Goal: Transaction & Acquisition: Purchase product/service

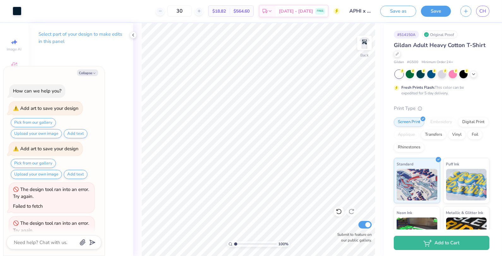
scroll to position [49, 0]
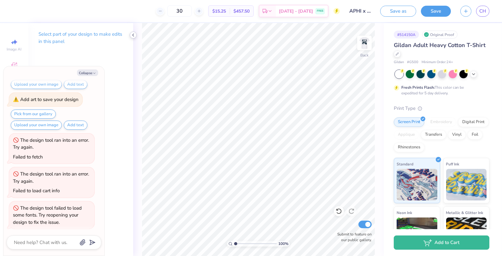
click at [132, 36] on icon at bounding box center [133, 35] width 5 height 5
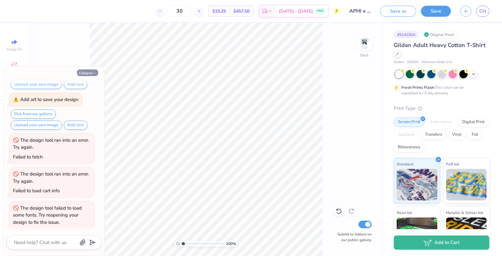
click at [90, 72] on button "Collapse" at bounding box center [87, 72] width 21 height 7
type textarea "x"
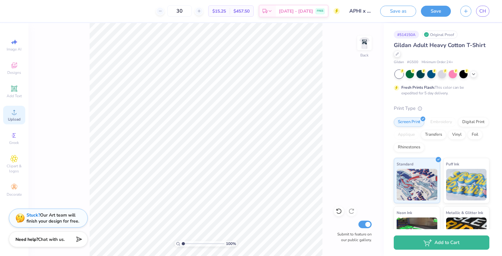
click at [16, 111] on icon at bounding box center [14, 112] width 8 height 8
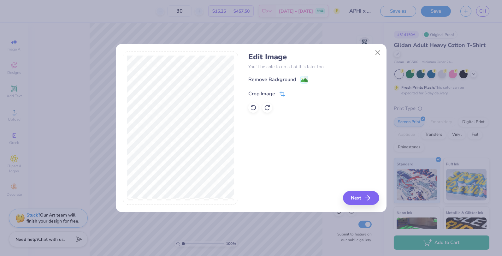
click at [278, 93] on div "Crop Image" at bounding box center [266, 94] width 37 height 8
click at [292, 92] on icon at bounding box center [293, 93] width 4 height 4
click at [301, 79] on image at bounding box center [304, 80] width 7 height 7
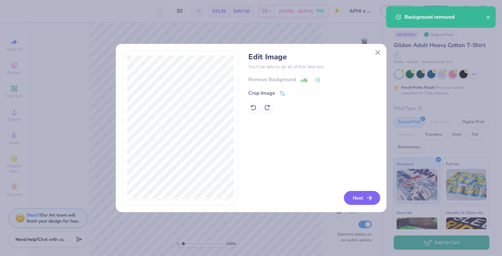
click at [353, 197] on button "Next" at bounding box center [362, 198] width 36 height 14
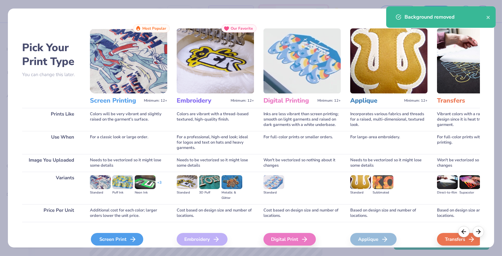
click at [125, 240] on div "Screen Print" at bounding box center [117, 239] width 52 height 13
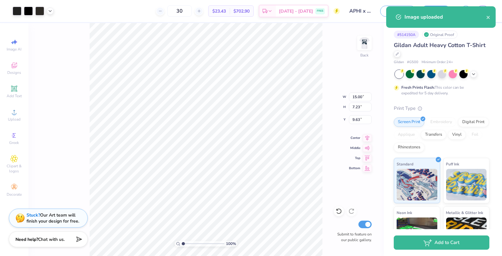
type input "6.35"
type input "3.06"
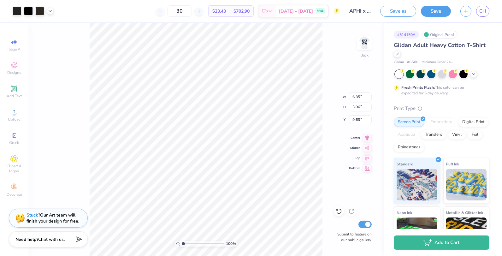
type input "3.00"
click at [18, 9] on div at bounding box center [17, 10] width 9 height 9
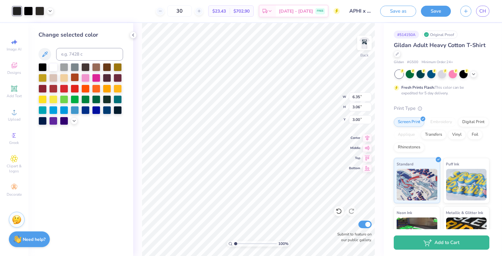
click at [73, 78] on div at bounding box center [75, 77] width 8 height 8
click at [28, 13] on div at bounding box center [28, 10] width 9 height 9
click at [71, 77] on div at bounding box center [75, 77] width 8 height 8
click at [29, 11] on div at bounding box center [28, 10] width 9 height 9
click at [77, 76] on div at bounding box center [75, 77] width 8 height 8
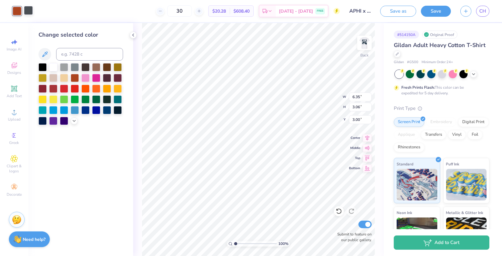
click at [28, 8] on div at bounding box center [28, 10] width 9 height 9
click at [73, 77] on div at bounding box center [75, 77] width 8 height 8
click at [42, 90] on div at bounding box center [43, 88] width 8 height 8
type input "5.13"
type input "2.47"
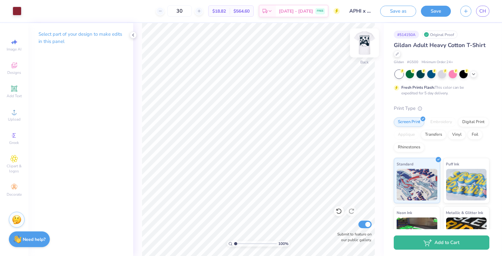
click at [365, 42] on img at bounding box center [364, 42] width 25 height 25
click at [14, 115] on circle at bounding box center [13, 113] width 3 height 3
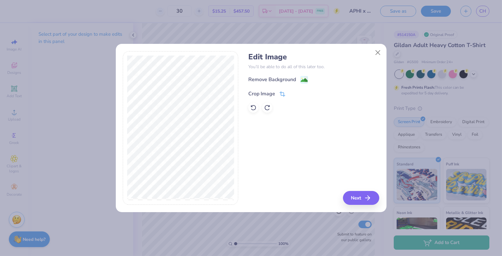
click at [275, 93] on div "Crop Image" at bounding box center [261, 94] width 27 height 8
click at [295, 96] on div at bounding box center [298, 93] width 16 height 8
click at [293, 92] on icon at bounding box center [293, 93] width 4 height 4
click at [306, 79] on image at bounding box center [304, 80] width 7 height 7
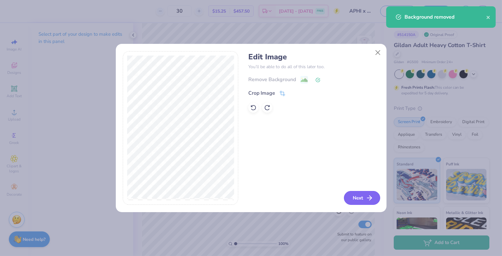
click at [364, 201] on button "Next" at bounding box center [362, 198] width 36 height 14
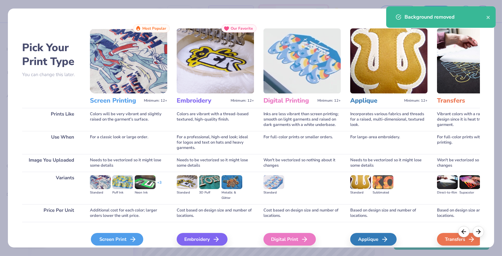
click at [124, 236] on div "Screen Print" at bounding box center [117, 239] width 52 height 13
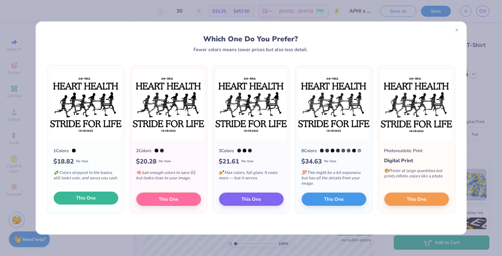
click at [94, 199] on span "This One" at bounding box center [86, 197] width 20 height 7
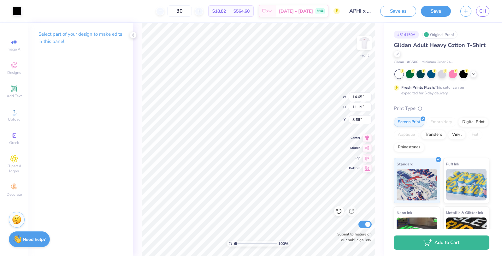
type input "11.63"
type input "8.89"
type input "4.71"
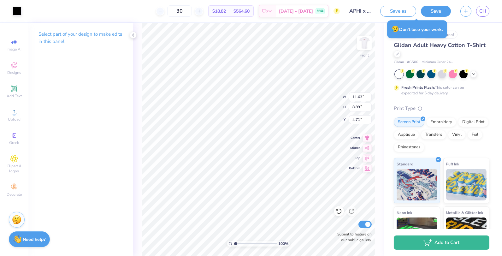
type input "12.68"
type input "9.68"
type input "4.57"
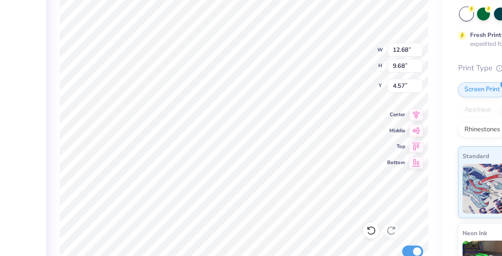
type input "4.17"
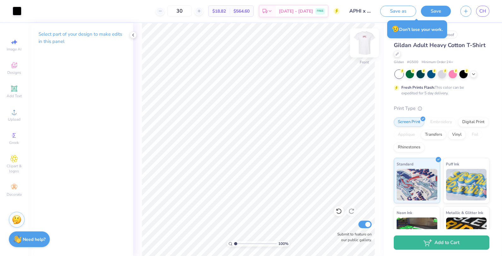
click at [369, 45] on img at bounding box center [364, 42] width 25 height 25
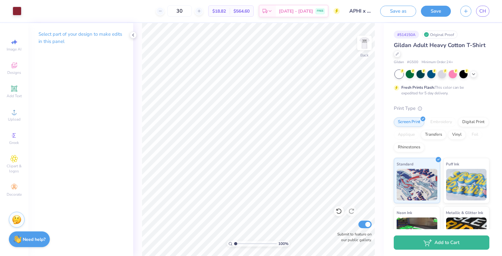
click at [369, 45] on img at bounding box center [364, 43] width 13 height 13
click at [344, 233] on div "100 % Front Submit to feature on our public gallery." at bounding box center [258, 139] width 251 height 233
click at [15, 13] on div at bounding box center [17, 10] width 9 height 9
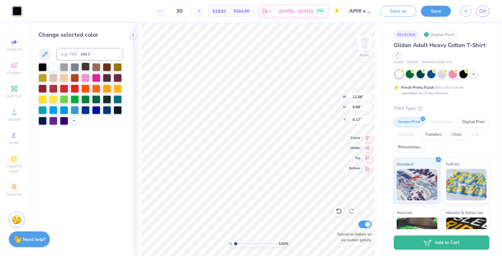
click at [85, 69] on div at bounding box center [85, 66] width 8 height 8
click at [107, 67] on div at bounding box center [107, 66] width 8 height 8
click at [41, 88] on div at bounding box center [43, 88] width 8 height 8
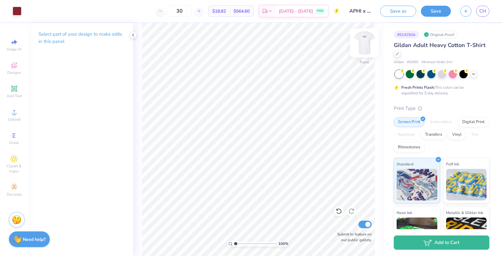
click at [363, 50] on img at bounding box center [364, 42] width 25 height 25
click at [360, 51] on img at bounding box center [364, 42] width 25 height 25
click at [359, 51] on img at bounding box center [364, 42] width 25 height 25
click at [359, 49] on img at bounding box center [364, 43] width 13 height 13
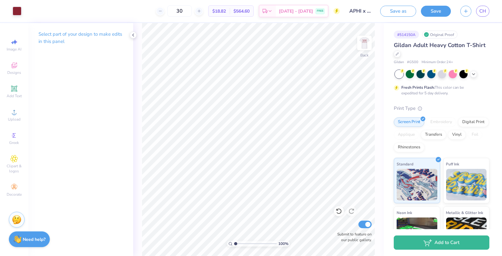
click at [359, 49] on img at bounding box center [364, 43] width 13 height 13
click at [369, 42] on img at bounding box center [364, 42] width 25 height 25
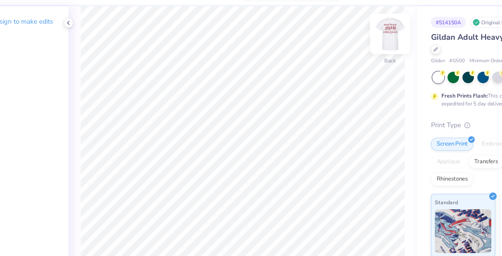
click at [367, 44] on img at bounding box center [364, 42] width 25 height 25
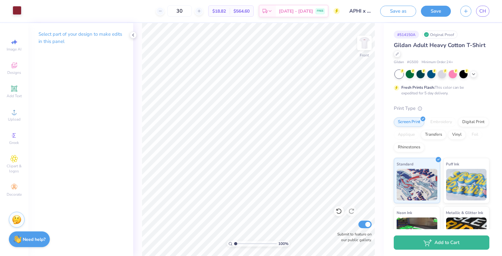
click at [16, 11] on div at bounding box center [17, 10] width 9 height 9
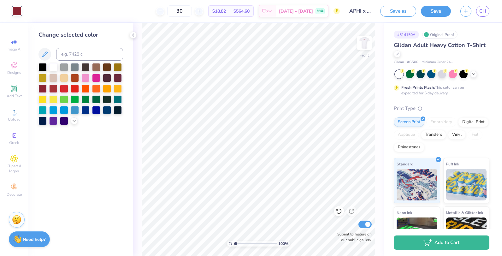
click at [72, 124] on div at bounding box center [81, 94] width 85 height 62
click at [74, 121] on polyline at bounding box center [74, 120] width 3 height 1
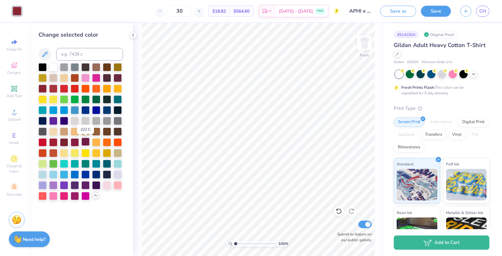
click at [83, 143] on div at bounding box center [85, 142] width 8 height 8
click at [76, 143] on div at bounding box center [75, 142] width 8 height 8
click at [68, 143] on div at bounding box center [64, 142] width 8 height 8
click at [371, 39] on img at bounding box center [364, 42] width 25 height 25
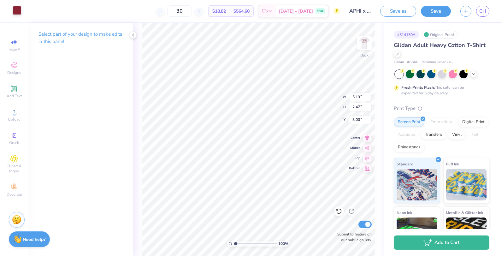
click at [17, 12] on div at bounding box center [17, 10] width 9 height 9
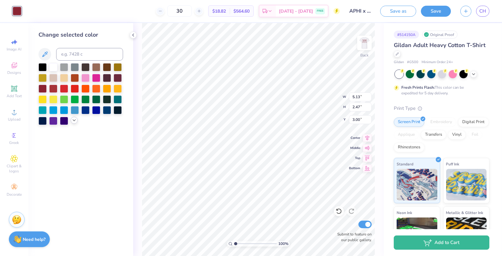
click at [73, 122] on icon at bounding box center [74, 120] width 5 height 5
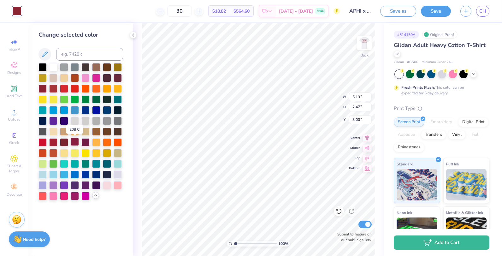
click at [78, 141] on div at bounding box center [75, 142] width 8 height 8
click at [86, 141] on div at bounding box center [85, 142] width 8 height 8
click at [364, 42] on img at bounding box center [364, 42] width 25 height 25
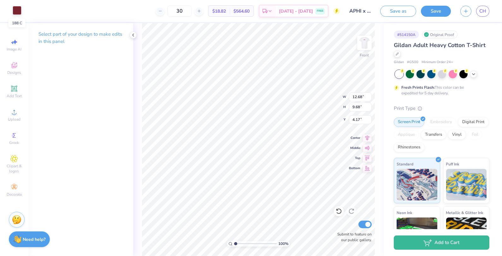
click at [18, 12] on div at bounding box center [17, 10] width 9 height 9
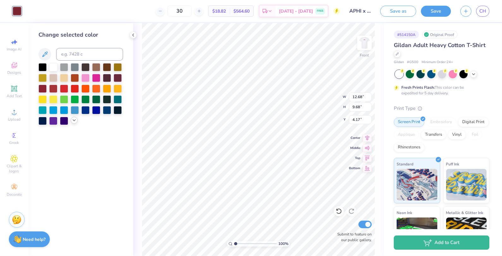
click at [74, 121] on polyline at bounding box center [74, 120] width 3 height 1
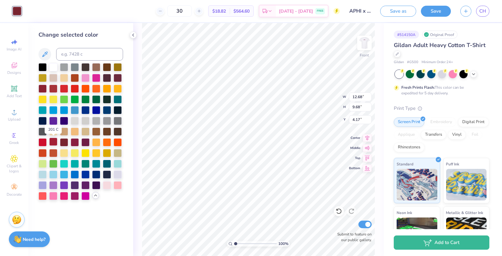
click at [51, 144] on div at bounding box center [53, 142] width 8 height 8
click at [60, 144] on div at bounding box center [64, 142] width 8 height 8
click at [76, 142] on div at bounding box center [75, 142] width 8 height 8
click at [377, 43] on div "100 % Front W 12.68 12.68 " H 9.68 9.68 " Y 4.17 4.17 " Center Middle Top Botto…" at bounding box center [258, 139] width 251 height 233
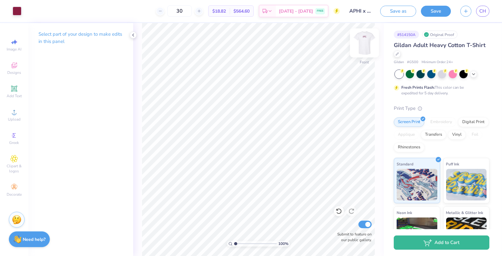
click at [361, 43] on img at bounding box center [364, 42] width 25 height 25
click at [13, 13] on div at bounding box center [17, 10] width 9 height 9
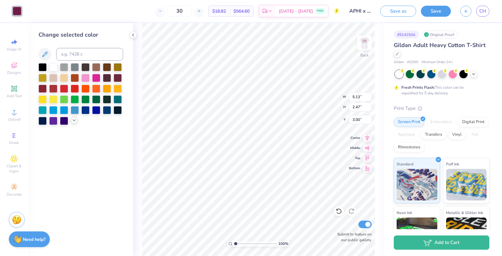
click at [72, 123] on div at bounding box center [74, 120] width 7 height 7
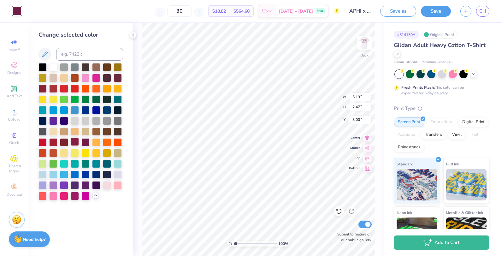
click at [75, 145] on div at bounding box center [75, 142] width 8 height 8
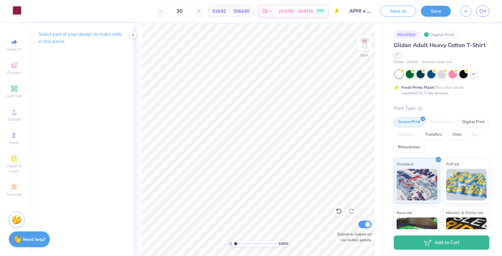
click at [21, 9] on div at bounding box center [17, 10] width 9 height 9
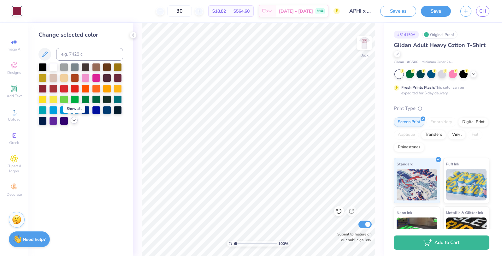
click at [76, 120] on icon at bounding box center [74, 120] width 5 height 5
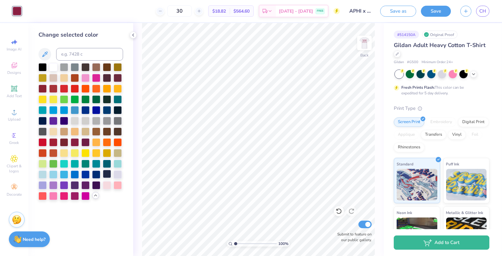
click at [107, 174] on div at bounding box center [107, 174] width 8 height 8
click at [84, 67] on div at bounding box center [85, 66] width 8 height 8
click at [43, 129] on div at bounding box center [43, 131] width 8 height 8
click at [45, 144] on div at bounding box center [43, 142] width 8 height 8
click at [117, 141] on div at bounding box center [118, 142] width 8 height 8
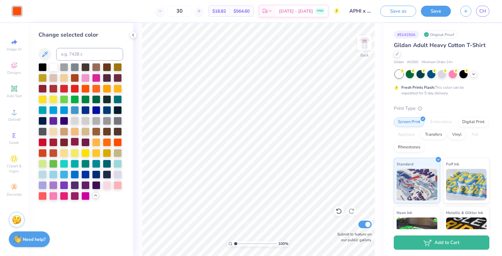
click at [74, 143] on div at bounding box center [75, 142] width 8 height 8
click at [118, 74] on div at bounding box center [118, 77] width 8 height 8
click at [110, 66] on div at bounding box center [107, 66] width 8 height 8
click at [116, 67] on div at bounding box center [118, 66] width 8 height 8
click at [82, 68] on div at bounding box center [85, 66] width 8 height 8
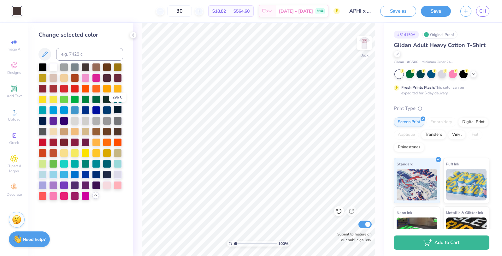
click at [115, 111] on div at bounding box center [118, 109] width 8 height 8
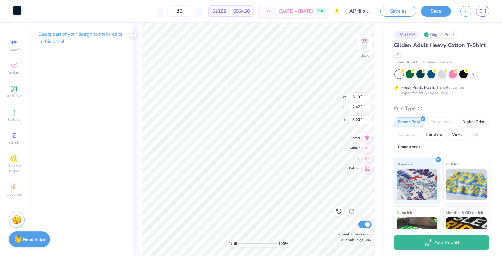
click at [15, 10] on div at bounding box center [17, 10] width 9 height 9
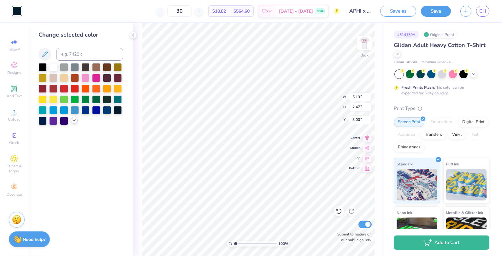
click at [75, 122] on icon at bounding box center [74, 120] width 5 height 5
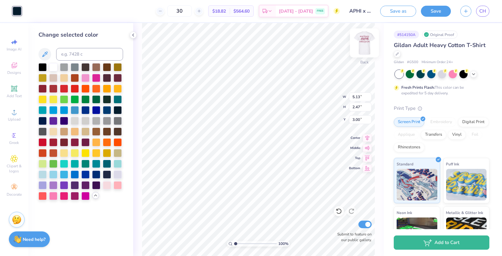
click at [366, 40] on img at bounding box center [364, 42] width 25 height 25
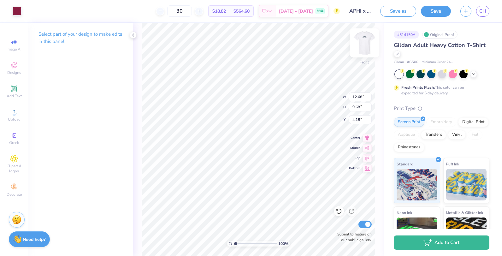
click at [368, 44] on img at bounding box center [364, 42] width 25 height 25
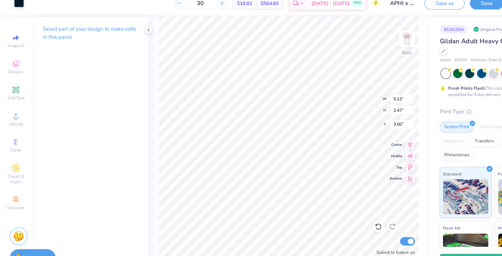
click at [15, 12] on div at bounding box center [17, 10] width 9 height 9
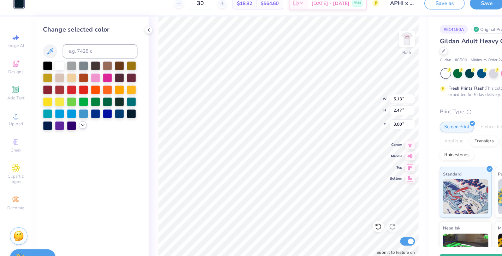
click at [77, 122] on div at bounding box center [74, 120] width 7 height 7
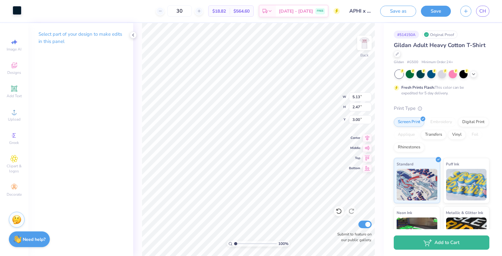
click at [15, 8] on div at bounding box center [17, 10] width 9 height 9
click at [365, 44] on img at bounding box center [364, 42] width 25 height 25
click at [14, 9] on div at bounding box center [17, 10] width 9 height 9
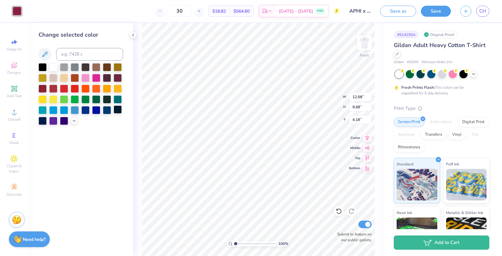
click at [118, 112] on div at bounding box center [118, 109] width 8 height 8
click at [63, 121] on div at bounding box center [64, 120] width 8 height 8
click at [107, 110] on div at bounding box center [107, 109] width 8 height 8
click at [116, 110] on div at bounding box center [118, 109] width 8 height 8
click at [107, 98] on div at bounding box center [107, 99] width 8 height 8
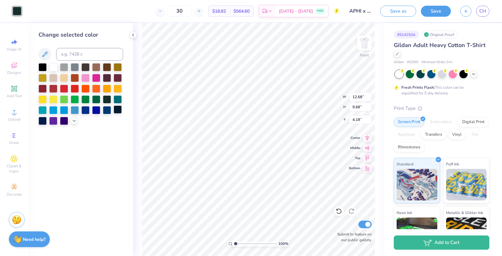
click at [117, 111] on div at bounding box center [118, 109] width 8 height 8
click at [117, 108] on div at bounding box center [118, 109] width 8 height 8
click at [77, 118] on div at bounding box center [74, 120] width 7 height 7
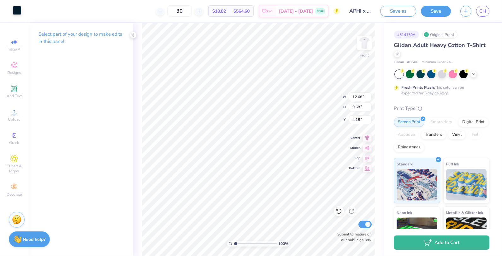
click at [14, 9] on div at bounding box center [17, 10] width 9 height 9
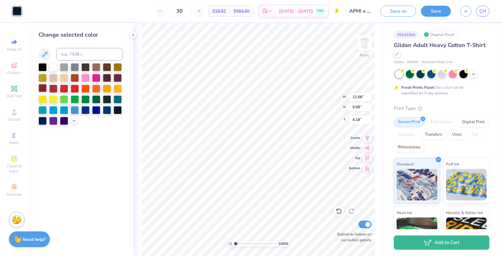
click at [46, 90] on div at bounding box center [43, 88] width 8 height 8
click at [74, 119] on icon at bounding box center [74, 120] width 5 height 5
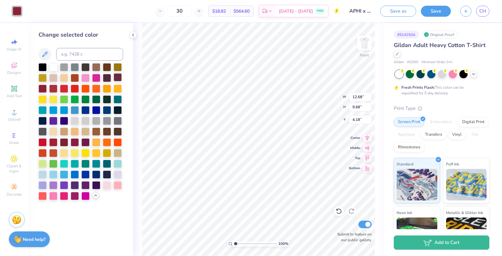
click at [117, 73] on div at bounding box center [118, 77] width 8 height 8
click at [36, 89] on div "Change selected color" at bounding box center [80, 139] width 105 height 233
click at [45, 88] on div at bounding box center [43, 88] width 8 height 8
click at [116, 73] on div at bounding box center [81, 131] width 85 height 137
click at [120, 78] on div at bounding box center [118, 77] width 8 height 8
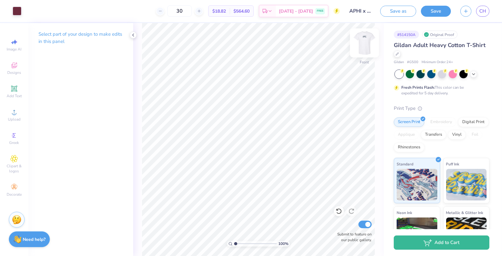
click at [371, 49] on img at bounding box center [364, 42] width 25 height 25
click at [17, 14] on div at bounding box center [17, 10] width 9 height 9
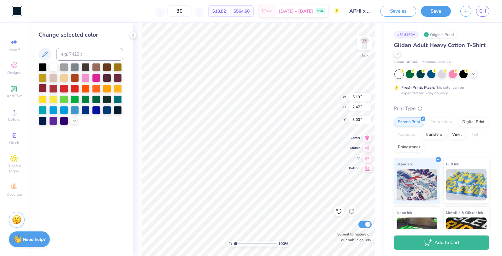
click at [42, 87] on div at bounding box center [43, 88] width 8 height 8
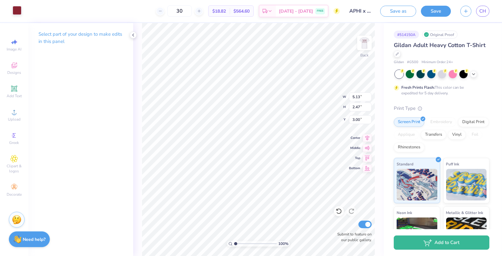
click at [13, 6] on div at bounding box center [17, 10] width 9 height 9
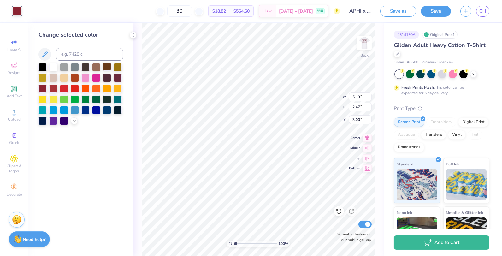
click at [107, 66] on div at bounding box center [107, 66] width 8 height 8
click at [107, 78] on div at bounding box center [107, 77] width 8 height 8
click at [74, 121] on icon at bounding box center [74, 120] width 5 height 5
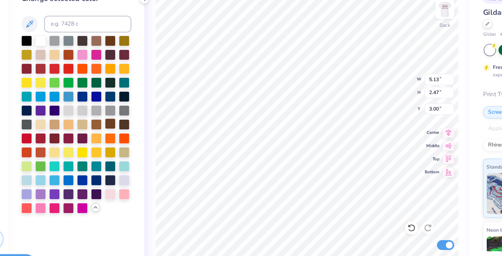
click at [106, 130] on div at bounding box center [107, 131] width 8 height 8
click at [114, 130] on div at bounding box center [118, 131] width 8 height 8
click at [104, 130] on div at bounding box center [107, 131] width 8 height 8
click at [105, 68] on div at bounding box center [107, 66] width 8 height 8
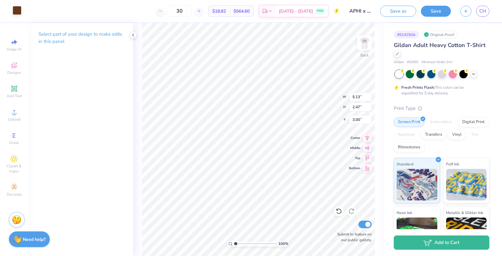
click at [20, 12] on div at bounding box center [17, 10] width 9 height 9
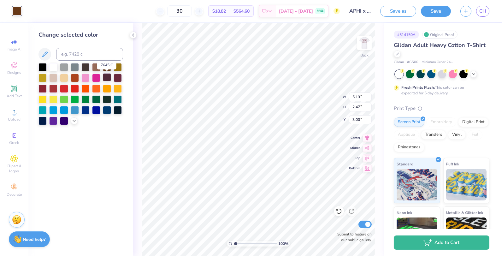
click at [108, 79] on div at bounding box center [107, 77] width 8 height 8
click at [75, 120] on icon at bounding box center [74, 120] width 5 height 5
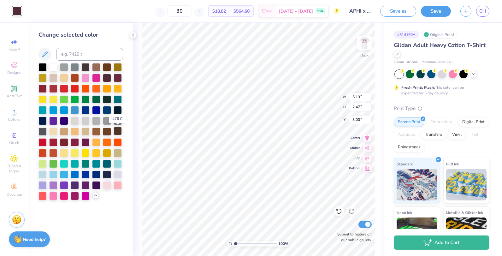
click at [118, 133] on div at bounding box center [118, 131] width 8 height 8
click at [108, 68] on div at bounding box center [107, 66] width 8 height 8
click at [108, 77] on div at bounding box center [107, 77] width 8 height 8
click at [105, 130] on div at bounding box center [107, 131] width 8 height 8
click at [108, 64] on div at bounding box center [107, 66] width 8 height 8
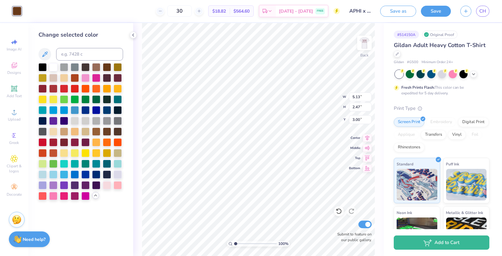
click at [136, 71] on div "100 % Back W 5.13 5.13 " H 2.47 2.47 " Y 3.00 3.00 " Center Middle Top Bottom S…" at bounding box center [258, 139] width 251 height 233
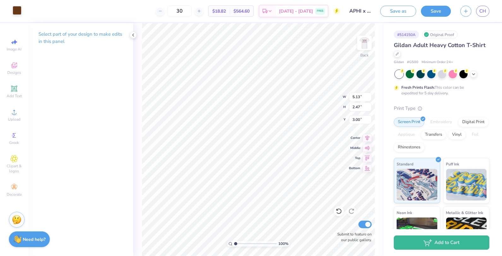
click at [15, 12] on div at bounding box center [17, 10] width 9 height 9
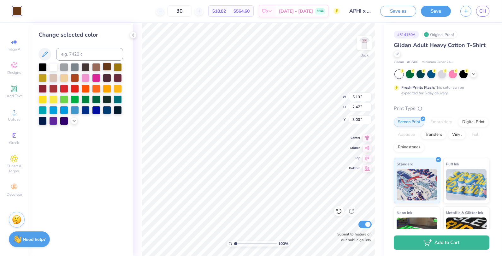
click at [107, 71] on div at bounding box center [107, 66] width 8 height 8
click at [108, 78] on div at bounding box center [107, 77] width 8 height 8
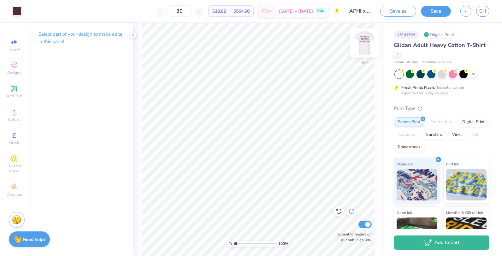
click at [368, 41] on img at bounding box center [364, 42] width 25 height 25
type input "4.19"
click at [16, 112] on icon at bounding box center [14, 112] width 8 height 8
click at [20, 109] on div "Upload" at bounding box center [14, 115] width 22 height 19
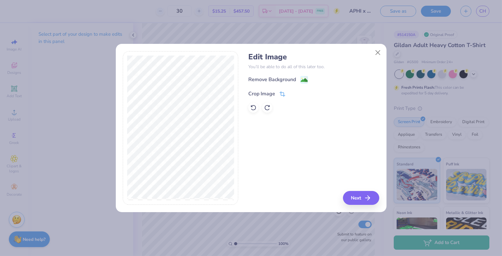
click at [280, 92] on icon at bounding box center [283, 94] width 6 height 6
click at [292, 89] on div at bounding box center [298, 93] width 16 height 8
click at [292, 92] on icon at bounding box center [293, 93] width 4 height 4
click at [301, 83] on image at bounding box center [304, 80] width 7 height 7
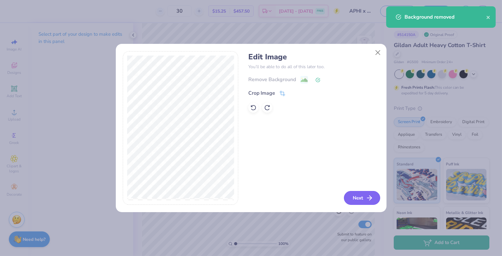
click at [362, 194] on button "Next" at bounding box center [362, 198] width 36 height 14
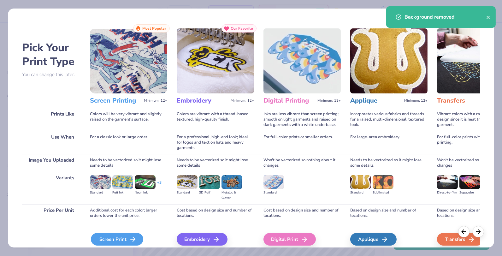
click at [114, 239] on div "Screen Print" at bounding box center [117, 239] width 52 height 13
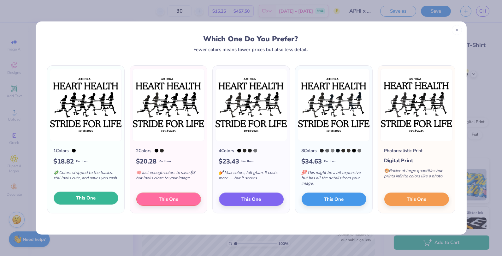
click at [96, 200] on button "This One" at bounding box center [86, 198] width 65 height 13
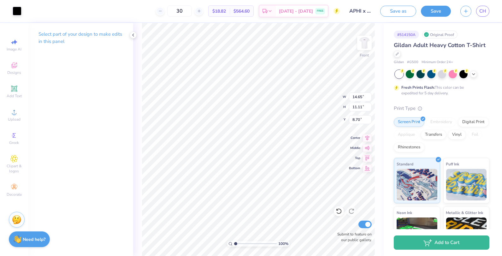
type input "3.65"
type input "13.29"
type input "10.08"
type input "3.61"
type input "3.86"
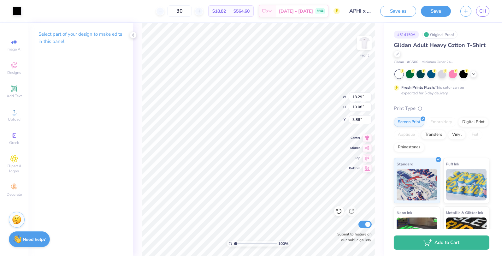
type input "4.17"
click at [20, 8] on div at bounding box center [17, 10] width 9 height 9
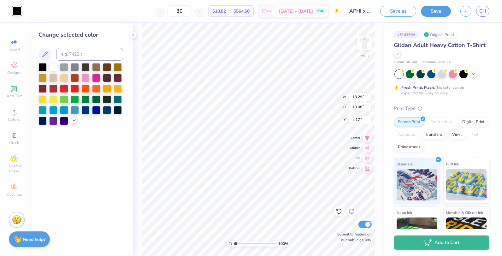
click at [74, 118] on icon at bounding box center [74, 120] width 5 height 5
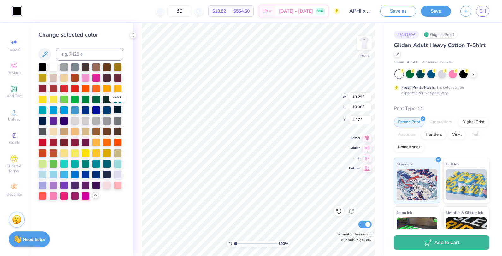
click at [120, 110] on div at bounding box center [118, 109] width 8 height 8
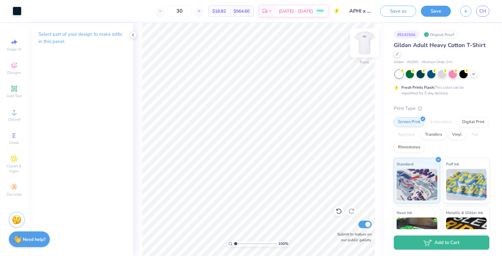
click at [359, 39] on img at bounding box center [364, 42] width 25 height 25
click at [360, 40] on img at bounding box center [364, 42] width 25 height 25
type input "3.63"
click at [141, 110] on div "100 % Front W 13.29 13.29 " H 10.08 10.08 " Y 3.63 3.63 " Center Middle Top Bot…" at bounding box center [258, 139] width 251 height 233
type input "13.07"
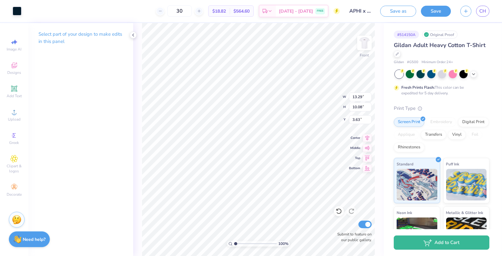
type input "9.91"
type input "3.62"
click at [18, 9] on div at bounding box center [17, 10] width 9 height 9
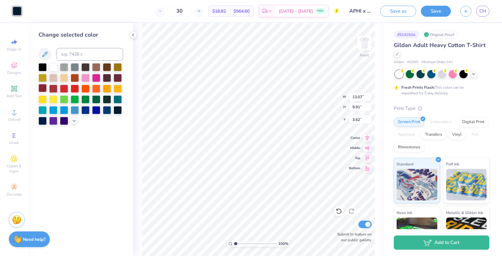
click at [42, 86] on div at bounding box center [43, 88] width 8 height 8
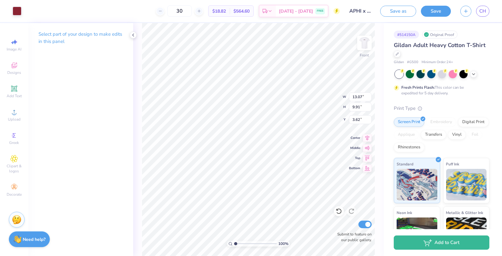
type input "3.63"
click at [20, 12] on div at bounding box center [17, 10] width 9 height 9
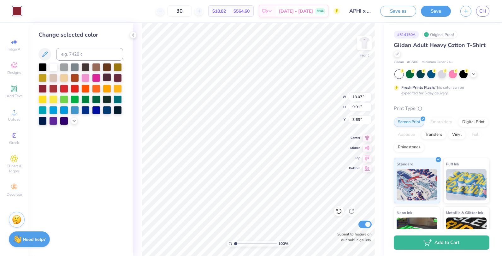
click at [105, 80] on div at bounding box center [107, 77] width 8 height 8
click at [368, 40] on img at bounding box center [364, 42] width 25 height 25
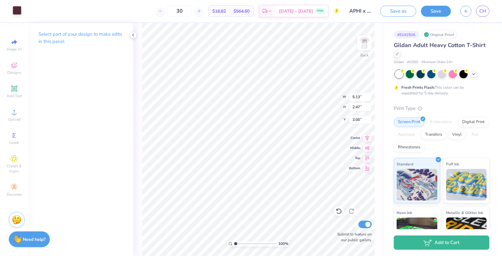
click at [13, 12] on div at bounding box center [17, 10] width 9 height 9
click at [365, 48] on img at bounding box center [364, 42] width 25 height 25
click at [355, 12] on input "APHI x PIKE Stride for Life" at bounding box center [360, 11] width 31 height 13
click at [373, 12] on input "APHI x PIKE Stride for Life" at bounding box center [360, 11] width 31 height 13
click at [366, 10] on input "APHI x PIKE Stride for Life" at bounding box center [360, 11] width 31 height 13
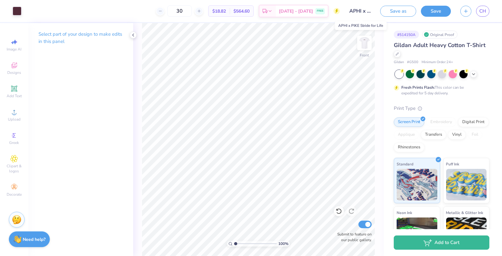
click at [366, 10] on input "APHI x PIKE Stride for Life" at bounding box center [360, 11] width 31 height 13
click at [368, 14] on input "APHI x PIKE Stride for Life" at bounding box center [360, 11] width 31 height 13
click at [366, 11] on input "APHI x PIKE Stride for Life" at bounding box center [360, 11] width 31 height 13
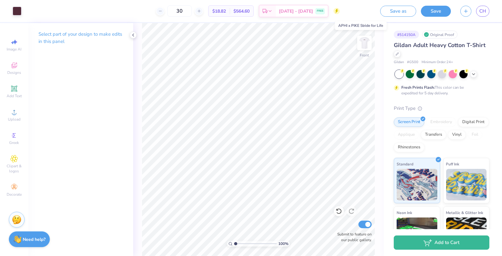
scroll to position [0, 41]
click at [371, 12] on input "APHI x PIKE Stride for Life" at bounding box center [360, 11] width 31 height 13
click at [374, 11] on input "APHI x PIKE Stride for Life" at bounding box center [360, 11] width 31 height 13
click at [368, 11] on input "APHI x PIKE Stride for Life" at bounding box center [360, 11] width 31 height 13
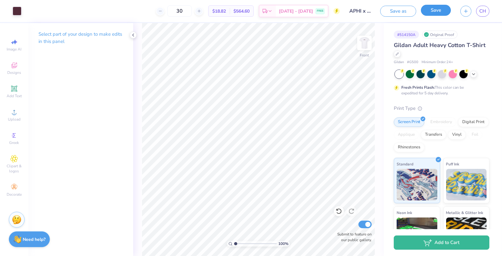
click at [433, 10] on button "Save" at bounding box center [436, 10] width 30 height 11
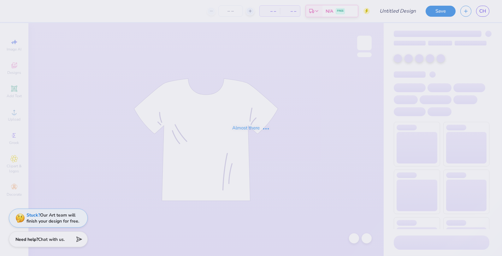
type input "APHI x PIKE Stride for Life"
type input "30"
click at [372, 5] on div "Almost there" at bounding box center [251, 128] width 502 height 256
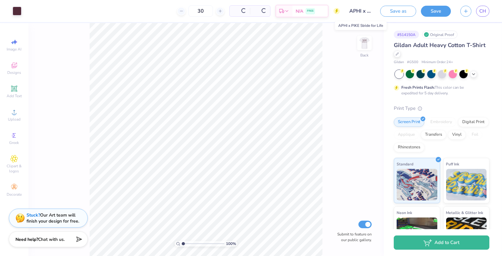
click at [369, 14] on input "APHI x PIKE Stride for Life" at bounding box center [360, 11] width 31 height 13
click at [372, 11] on input "APHI x PIKE Stride for Life" at bounding box center [360, 11] width 31 height 13
click at [363, 11] on input "APHI x PIKE Stride for Life" at bounding box center [360, 11] width 31 height 13
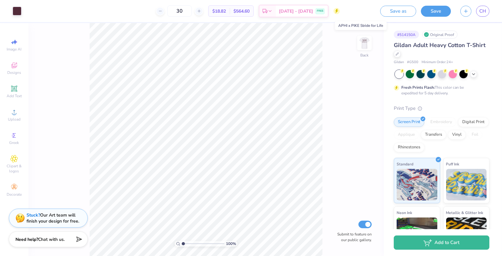
scroll to position [0, 41]
click at [371, 11] on input "APHI x PIKE Stride for Life" at bounding box center [360, 11] width 31 height 13
click at [371, 12] on input "APHI x PIKE Stride for Life" at bounding box center [360, 11] width 31 height 13
click at [371, 11] on input "APHI x PIKE Stride for Life" at bounding box center [360, 11] width 31 height 13
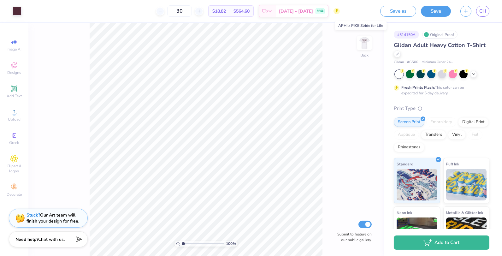
click at [371, 11] on input "APHI x PIKE Stride for Life" at bounding box center [360, 11] width 31 height 13
click at [372, 11] on input "APHI x PIKE Stride for Life" at bounding box center [360, 11] width 31 height 13
click at [361, 12] on input "APHI x PIKE Stride for Life" at bounding box center [360, 11] width 31 height 13
click at [363, 12] on input "APHI x PIKE Stride for Life" at bounding box center [360, 11] width 31 height 13
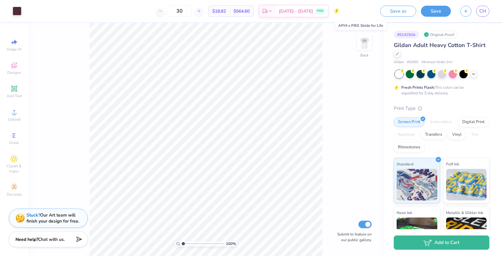
click at [371, 12] on input "APHI x PIKE Stride for Life" at bounding box center [360, 11] width 31 height 13
click at [363, 11] on input "APHI x PIKE Stride for Life" at bounding box center [360, 11] width 31 height 13
click at [365, 13] on input "APHI x PIKE Stride for Life" at bounding box center [360, 11] width 31 height 13
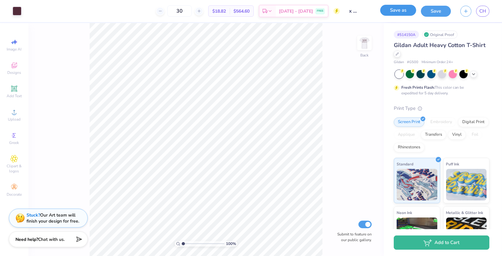
click at [405, 13] on button "Save as" at bounding box center [398, 10] width 36 height 11
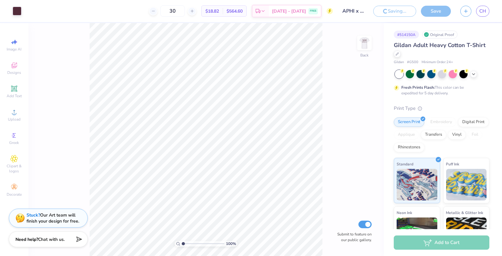
click at [362, 14] on input "APHI x PIKE Stride for Life" at bounding box center [353, 11] width 31 height 13
click at [362, 10] on input "APHI x PIKE Stride for Life" at bounding box center [353, 11] width 31 height 13
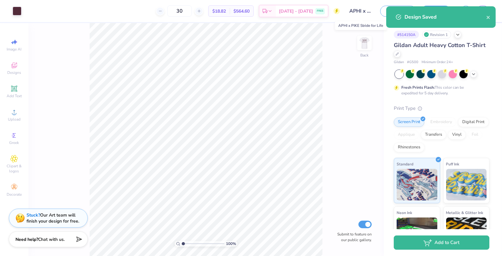
click at [362, 12] on input "APHI x PIKE Stride for Life" at bounding box center [360, 11] width 31 height 13
click at [369, 12] on input "APHI x PIKE Stride for Life" at bounding box center [360, 11] width 31 height 13
click at [369, 11] on input "APHI x PIKE Stride for Life" at bounding box center [360, 11] width 31 height 13
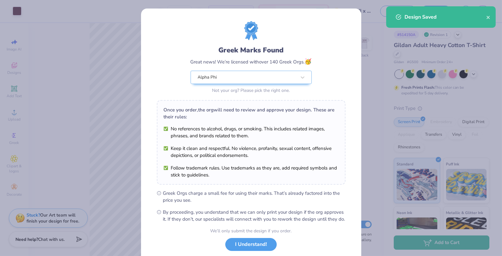
scroll to position [38, 0]
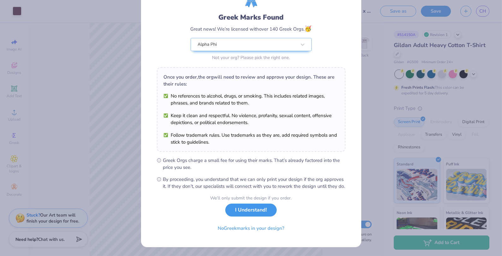
click at [251, 215] on button "I Understand!" at bounding box center [250, 210] width 51 height 13
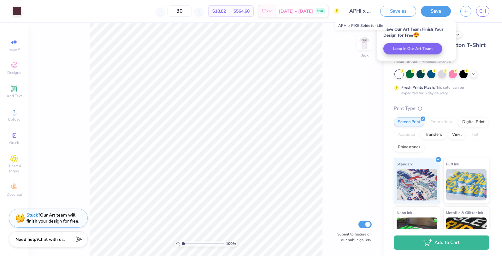
click at [362, 11] on input "APHI x PIKE Stride for Life" at bounding box center [360, 11] width 31 height 13
click at [375, 11] on input "APHI x PIKE Stride for Life" at bounding box center [360, 11] width 31 height 13
click at [369, 11] on input "APHI x PIKE Stride for Life" at bounding box center [360, 11] width 31 height 13
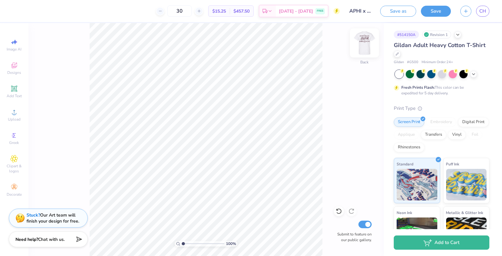
click at [368, 38] on img at bounding box center [364, 42] width 25 height 25
click at [361, 46] on img at bounding box center [364, 42] width 25 height 25
click at [14, 120] on span "Upload" at bounding box center [14, 119] width 13 height 5
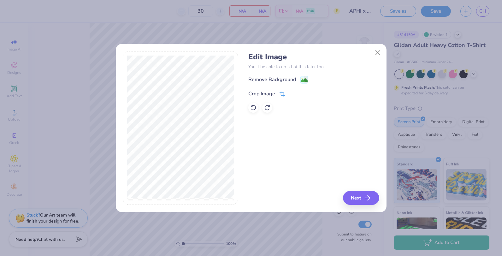
click at [278, 93] on div "Crop Image" at bounding box center [266, 94] width 37 height 8
click at [283, 94] on icon at bounding box center [283, 94] width 6 height 6
click at [291, 89] on div "Remove Background Crop Image" at bounding box center [313, 94] width 131 height 37
click at [291, 94] on icon at bounding box center [293, 93] width 4 height 4
click at [302, 82] on image at bounding box center [304, 80] width 7 height 7
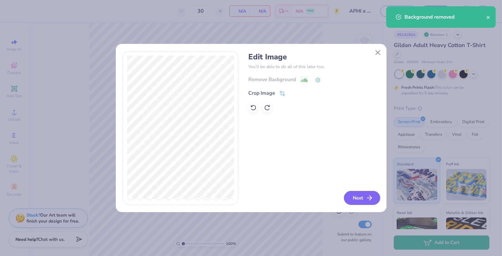
click at [359, 194] on button "Next" at bounding box center [362, 198] width 36 height 14
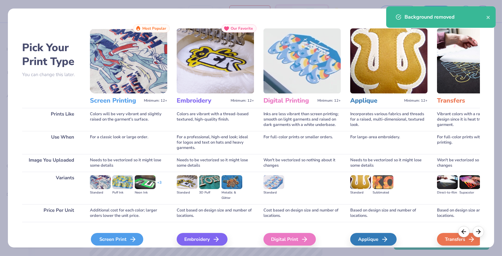
click at [105, 236] on div "Screen Print" at bounding box center [117, 239] width 52 height 13
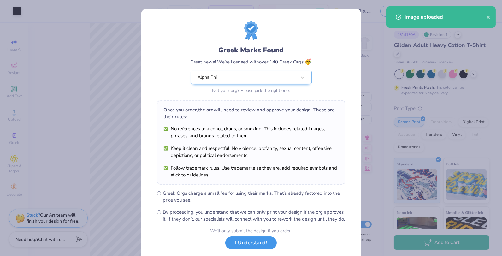
click at [250, 245] on button "I Understand!" at bounding box center [250, 242] width 51 height 13
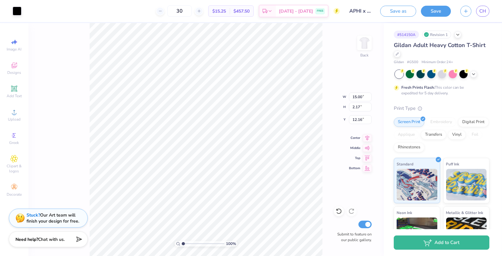
type input "8.34"
type input "1.21"
type input "3.00"
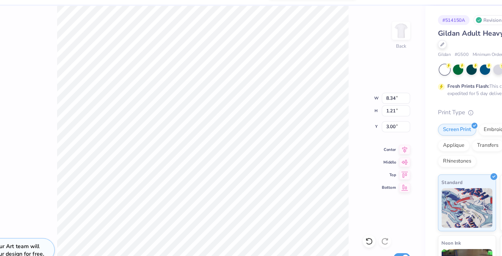
type input "7.64"
type input "1.11"
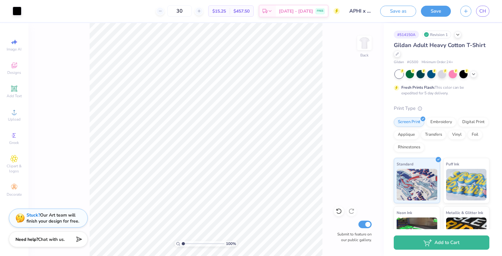
click at [356, 45] on div "100 % Back Submit to feature on our public gallery." at bounding box center [205, 139] width 355 height 233
click at [364, 44] on img at bounding box center [364, 42] width 25 height 25
click at [13, 117] on div "Upload" at bounding box center [14, 115] width 22 height 19
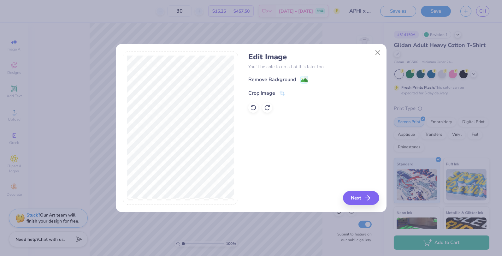
click at [279, 89] on div "Remove Background Crop Image" at bounding box center [313, 94] width 131 height 37
click at [281, 93] on icon at bounding box center [283, 94] width 6 height 6
click at [292, 95] on button at bounding box center [293, 93] width 7 height 7
click at [358, 195] on button "Next" at bounding box center [362, 198] width 36 height 14
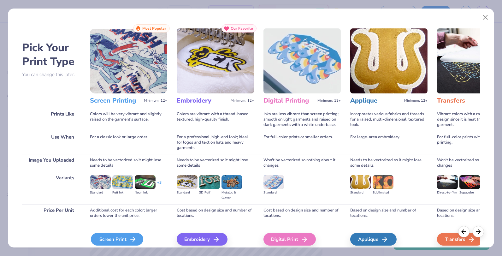
click at [116, 236] on div "Screen Print" at bounding box center [117, 239] width 52 height 13
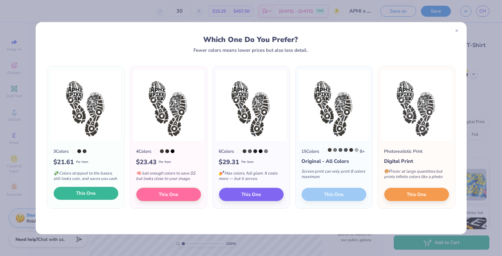
click at [85, 196] on span "This One" at bounding box center [86, 193] width 20 height 7
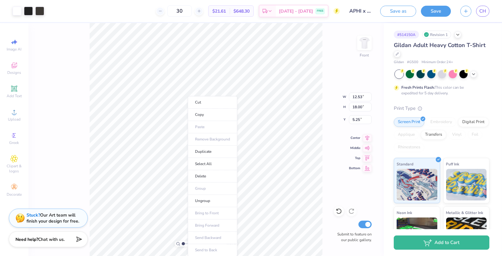
click at [205, 139] on ul "Cut Copy Paste Remove Background Duplicate Select All Delete Group Ungroup Brin…" at bounding box center [213, 176] width 50 height 160
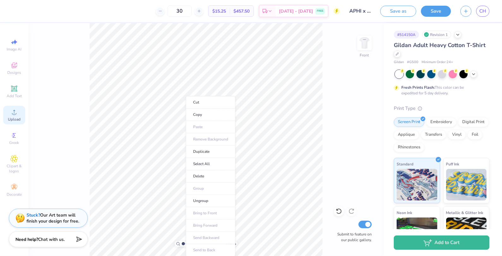
click at [21, 117] on div "Upload" at bounding box center [14, 115] width 22 height 19
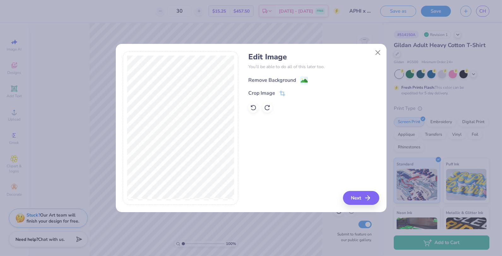
click at [302, 78] on image at bounding box center [304, 80] width 7 height 7
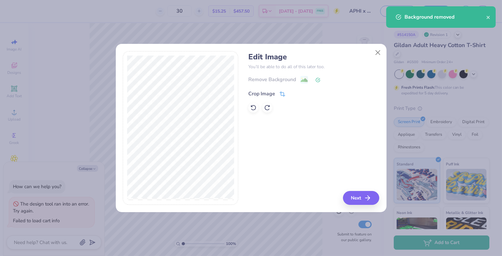
click at [281, 92] on icon at bounding box center [283, 94] width 4 height 4
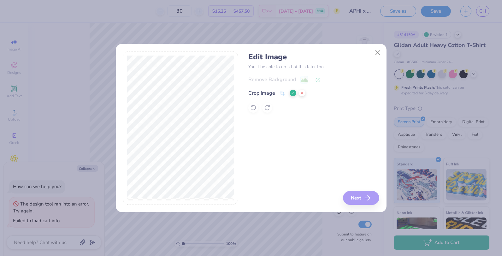
click at [292, 95] on button at bounding box center [293, 93] width 7 height 7
click at [356, 193] on button "Next" at bounding box center [362, 198] width 36 height 14
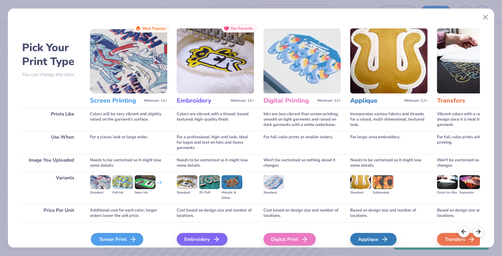
click at [120, 235] on div "Screen Print" at bounding box center [117, 239] width 52 height 13
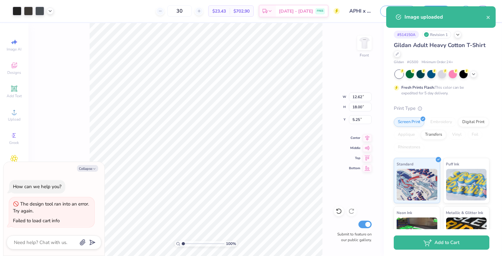
type textarea "x"
type input "3.71"
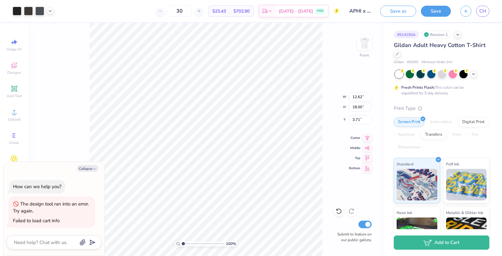
type textarea "x"
type input "9.61"
type input "13.71"
type textarea "x"
type input "3.85"
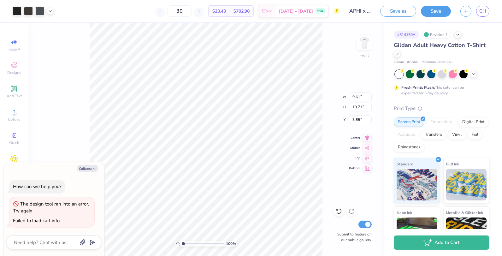
type textarea "x"
type input "10.12"
type input "12.79"
type input "4.46"
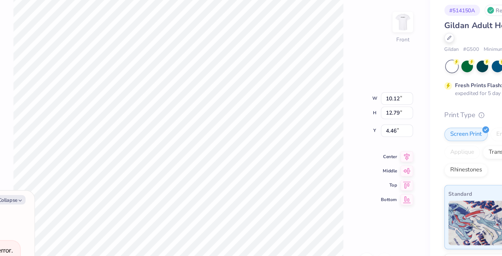
type textarea "x"
type input "4.28"
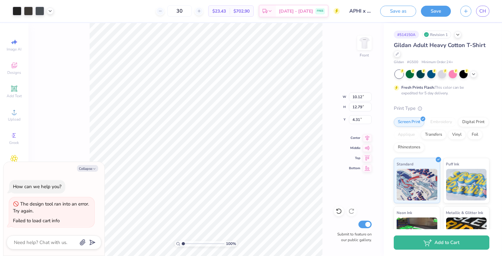
type textarea "x"
type input "10.02"
type input "12.98"
type input "4.19"
type textarea "x"
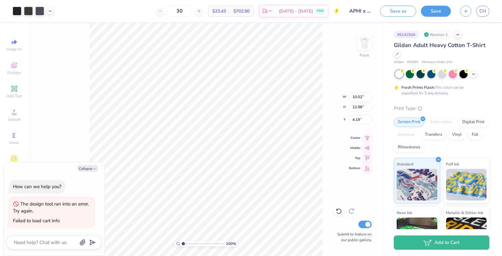
type input "3.92"
click at [16, 11] on div at bounding box center [17, 10] width 9 height 9
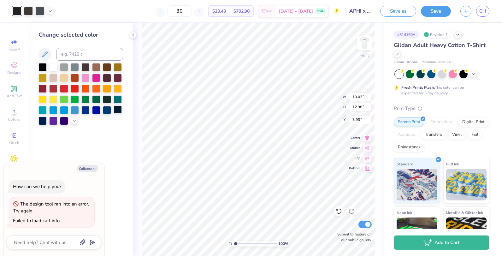
click at [119, 111] on div at bounding box center [118, 109] width 8 height 8
click at [115, 110] on div at bounding box center [118, 109] width 8 height 8
click at [27, 12] on div at bounding box center [28, 10] width 9 height 9
click at [120, 110] on div at bounding box center [118, 109] width 8 height 8
click at [29, 11] on div at bounding box center [28, 10] width 9 height 9
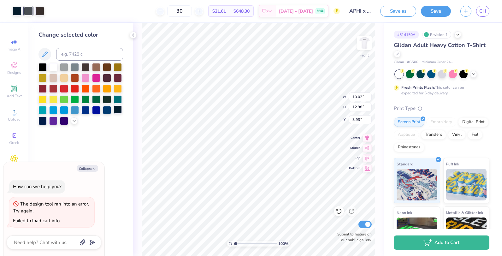
click at [119, 111] on div at bounding box center [118, 109] width 8 height 8
click at [28, 12] on div at bounding box center [28, 10] width 9 height 9
click at [118, 110] on div at bounding box center [118, 109] width 8 height 8
click at [43, 84] on div at bounding box center [43, 88] width 8 height 8
click at [29, 10] on div at bounding box center [28, 10] width 9 height 9
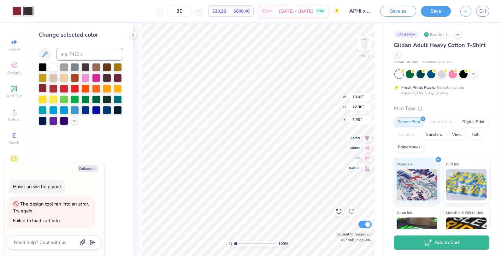
click at [40, 86] on div at bounding box center [43, 88] width 8 height 8
click at [29, 10] on div at bounding box center [28, 10] width 9 height 9
click at [43, 85] on div at bounding box center [43, 88] width 8 height 8
click at [86, 65] on div at bounding box center [85, 66] width 8 height 8
click at [29, 13] on div at bounding box center [28, 10] width 9 height 9
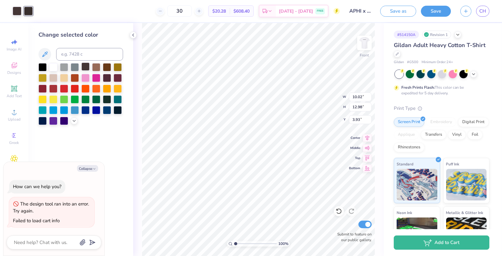
click at [84, 63] on div at bounding box center [85, 66] width 8 height 8
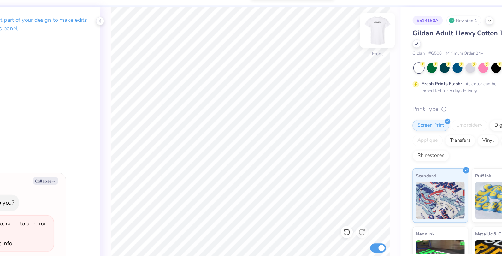
click at [361, 43] on img at bounding box center [364, 42] width 25 height 25
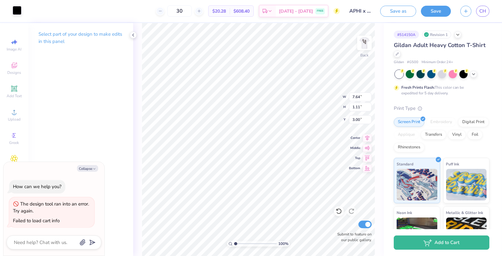
click at [16, 13] on div at bounding box center [17, 10] width 9 height 9
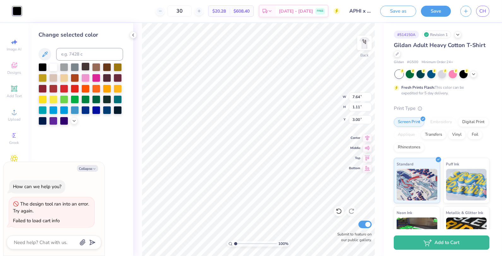
click at [86, 67] on div at bounding box center [85, 66] width 8 height 8
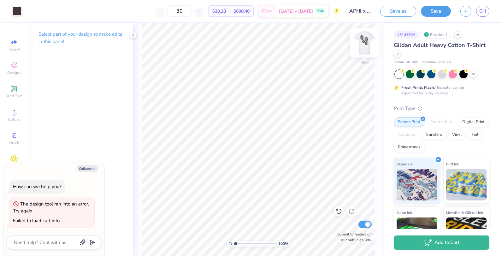
click at [366, 49] on img at bounding box center [364, 42] width 25 height 25
click at [15, 11] on div at bounding box center [17, 10] width 9 height 9
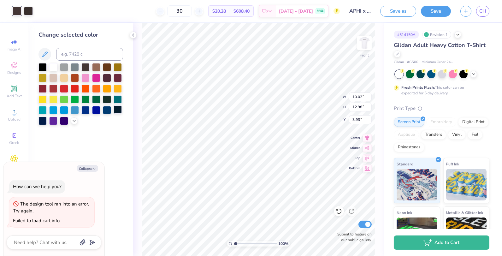
click at [117, 111] on div at bounding box center [118, 109] width 8 height 8
click at [359, 44] on img at bounding box center [364, 42] width 25 height 25
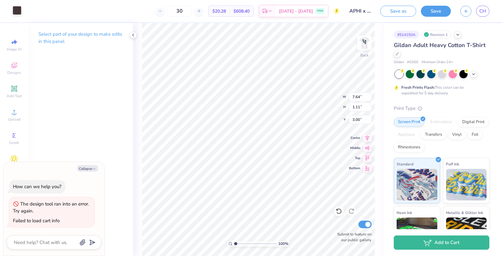
click at [16, 9] on div at bounding box center [17, 10] width 9 height 9
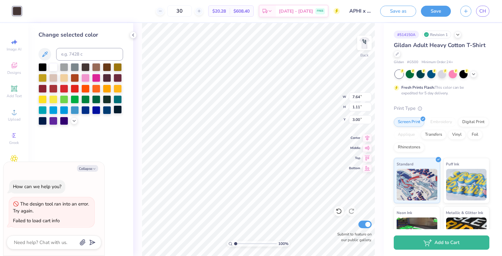
click at [121, 110] on div at bounding box center [118, 109] width 8 height 8
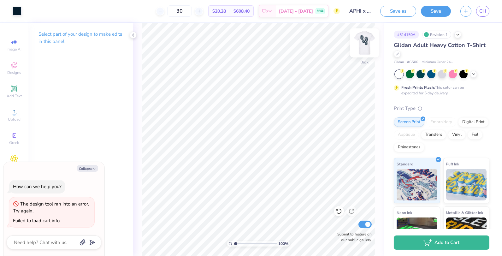
click at [368, 42] on img at bounding box center [364, 42] width 25 height 25
click at [368, 11] on input "APHI x PIKE Stride for Life" at bounding box center [360, 11] width 31 height 13
click at [430, 13] on button "Save" at bounding box center [436, 10] width 30 height 11
type textarea "x"
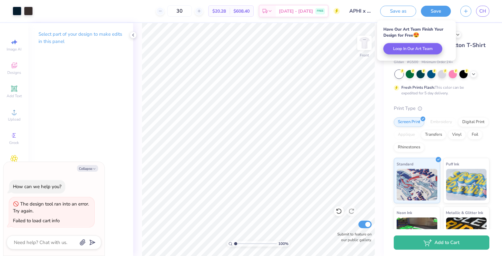
click at [355, 12] on input "APHI x PIKE Stride for Life" at bounding box center [360, 11] width 31 height 13
click at [365, 12] on input "APHI x PIKE Stride for Life" at bounding box center [360, 11] width 31 height 13
click at [373, 12] on input "APHI x PIKE Stride for Life" at bounding box center [360, 11] width 31 height 13
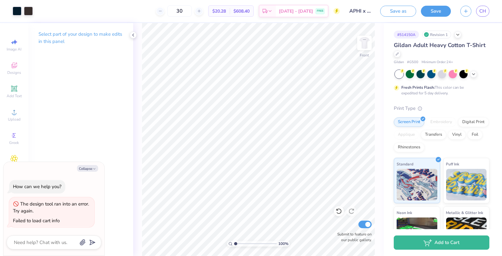
click at [359, 6] on input "APHI x PIKE Stride for Life" at bounding box center [360, 11] width 31 height 13
click at [363, 13] on input "APHI x PIKE Stride for Life" at bounding box center [360, 11] width 31 height 13
click at [360, 13] on input "APHI x PIKE Stride for Life" at bounding box center [360, 11] width 31 height 13
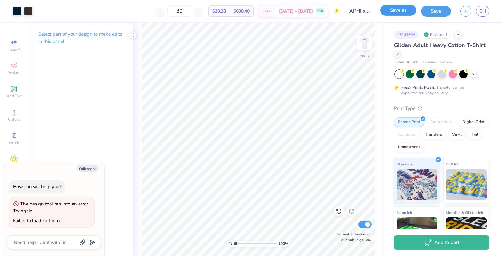
click at [407, 8] on button "Save as" at bounding box center [398, 10] width 36 height 11
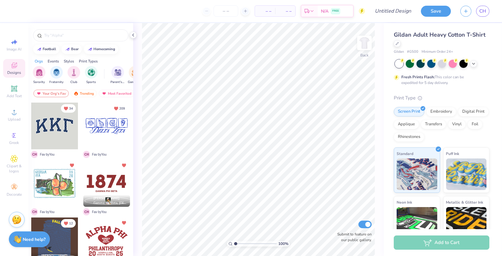
click at [460, 237] on div "Add to Cart" at bounding box center [442, 242] width 96 height 14
click at [364, 40] on img at bounding box center [364, 42] width 25 height 25
click at [483, 15] on link "CH" at bounding box center [482, 11] width 13 height 11
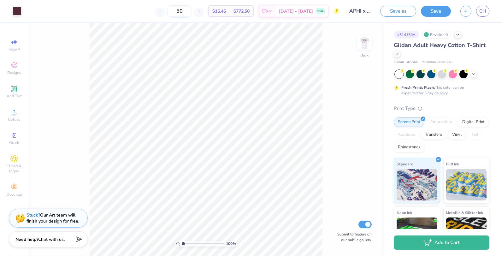
click at [189, 10] on input "50" at bounding box center [179, 10] width 25 height 11
click at [184, 7] on input "200" at bounding box center [176, 10] width 25 height 11
type input "2"
